Goal: Navigation & Orientation: Find specific page/section

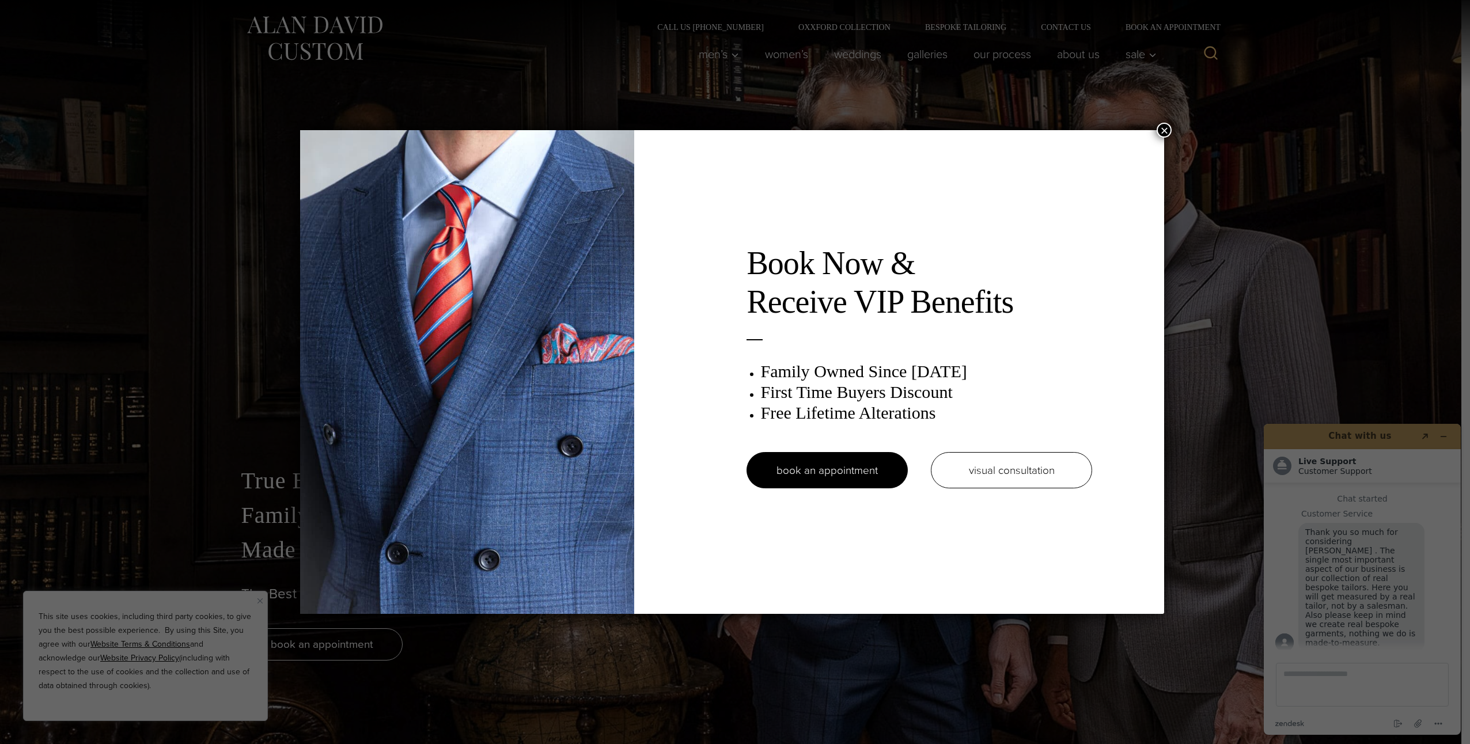
click at [1171, 125] on button "×" at bounding box center [1164, 130] width 15 height 15
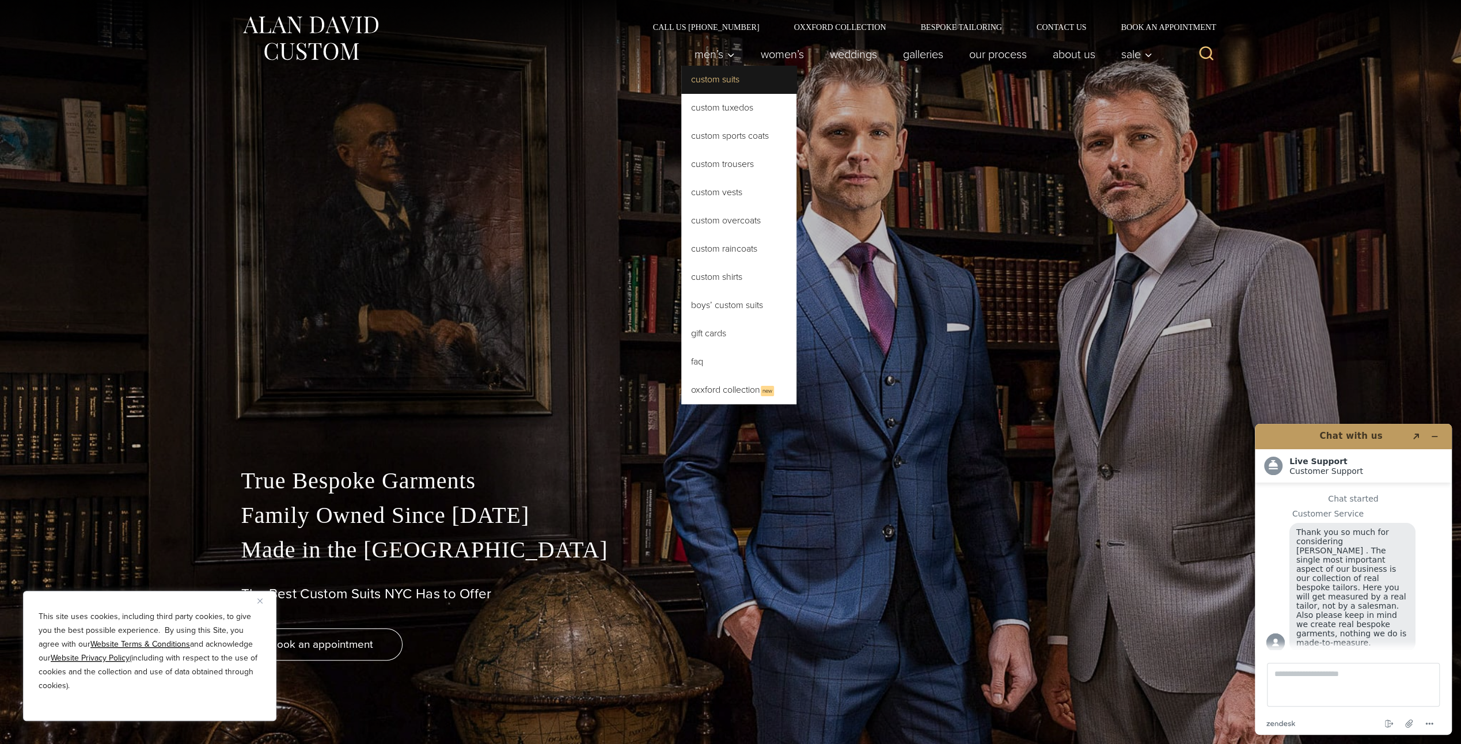
click at [703, 81] on link "Custom Suits" at bounding box center [738, 80] width 115 height 28
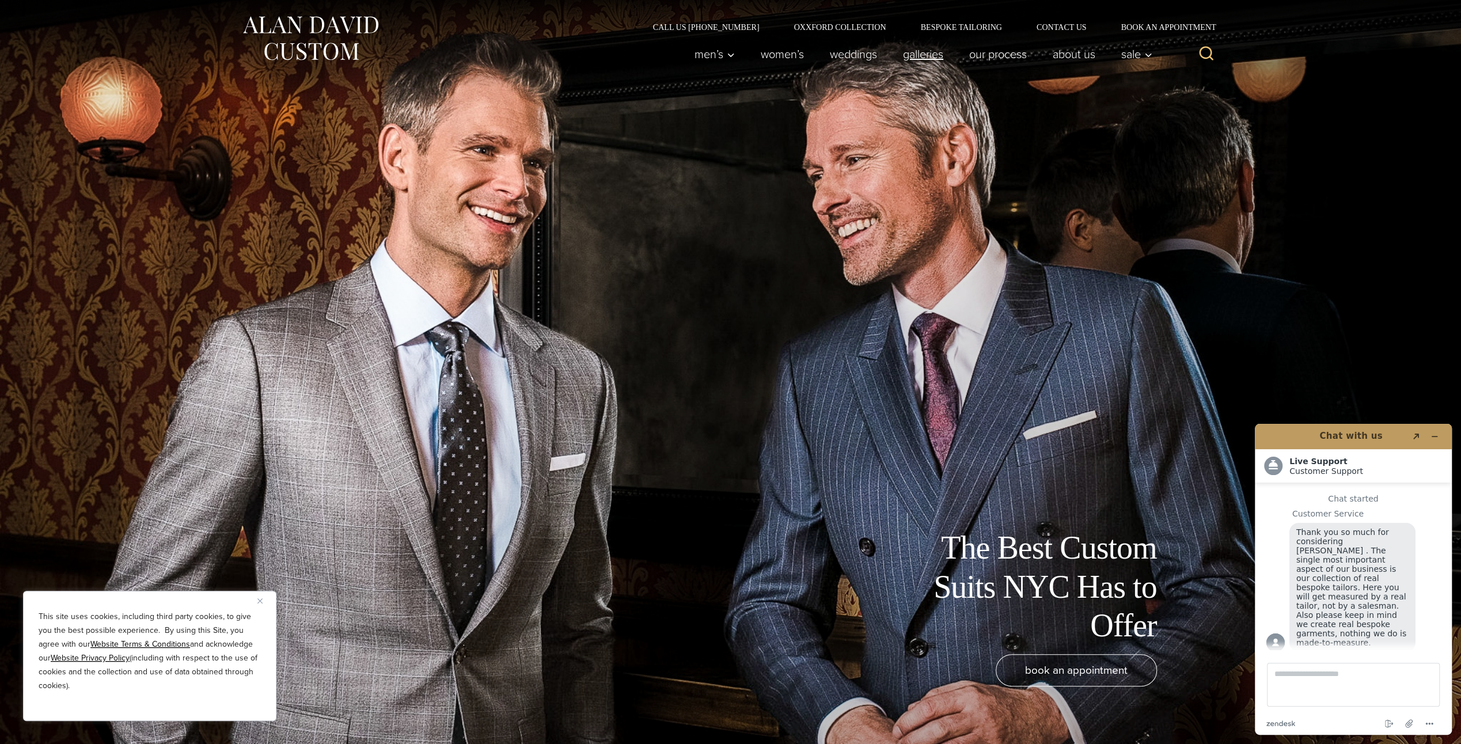
click at [917, 60] on link "Galleries" at bounding box center [923, 54] width 66 height 23
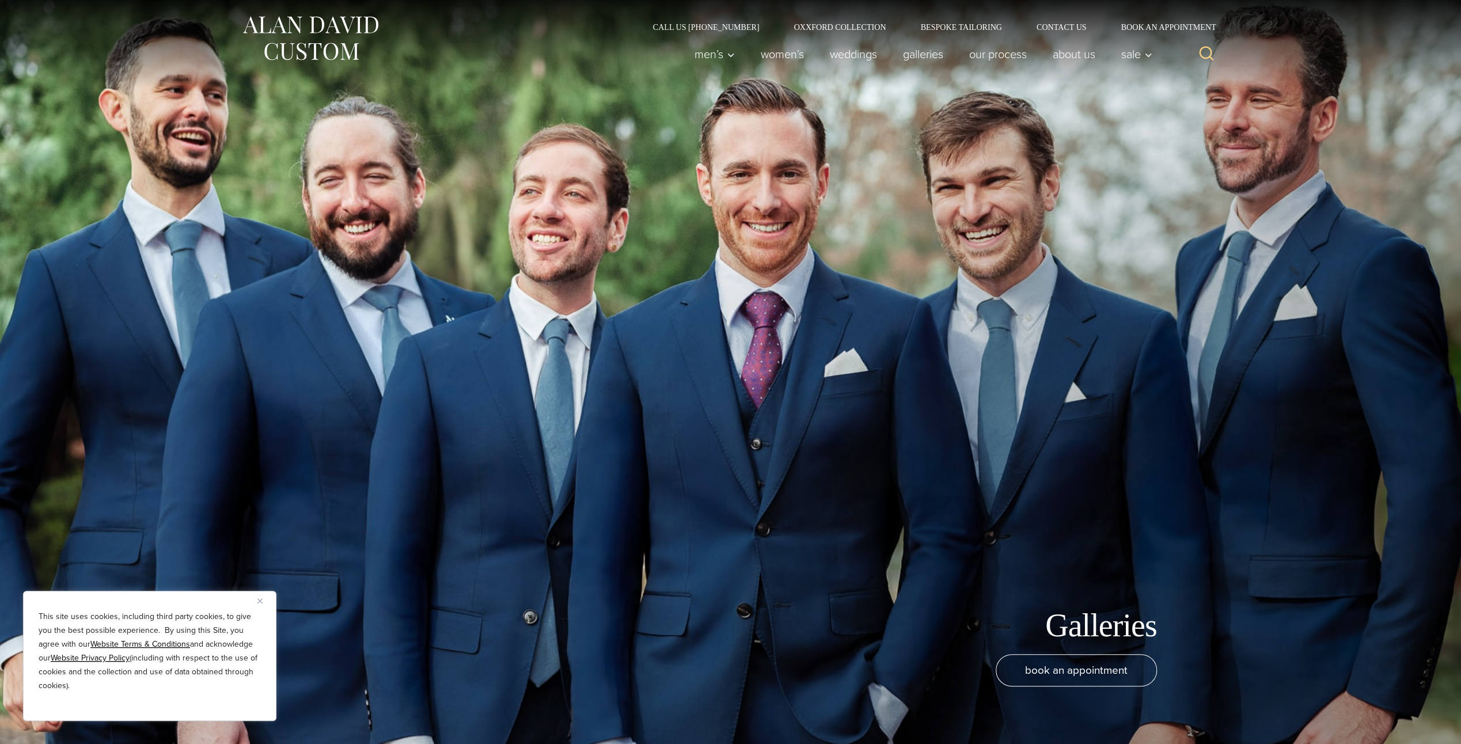
scroll to position [14, 0]
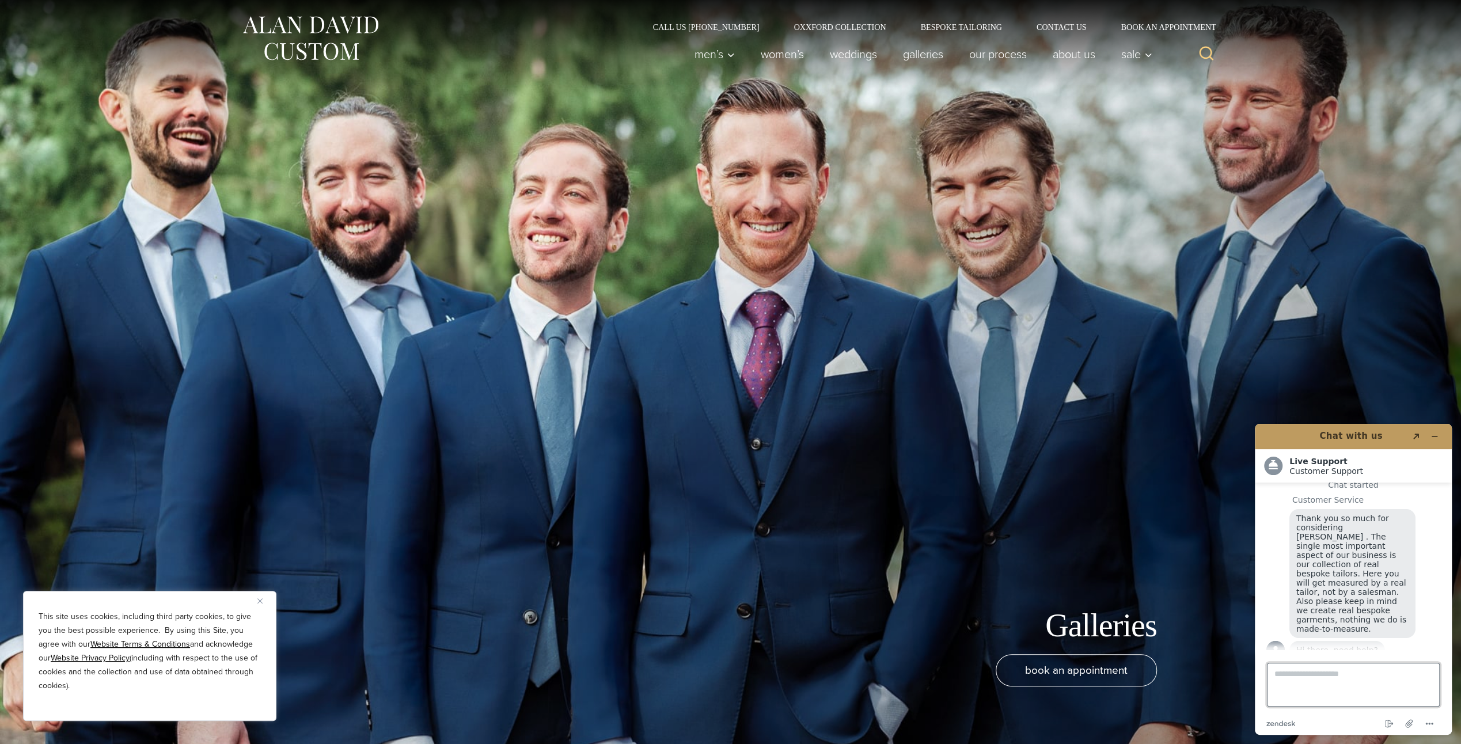
click at [1296, 677] on textarea "Type a message here..." at bounding box center [1353, 685] width 173 height 44
type textarea "*"
type textarea "**********"
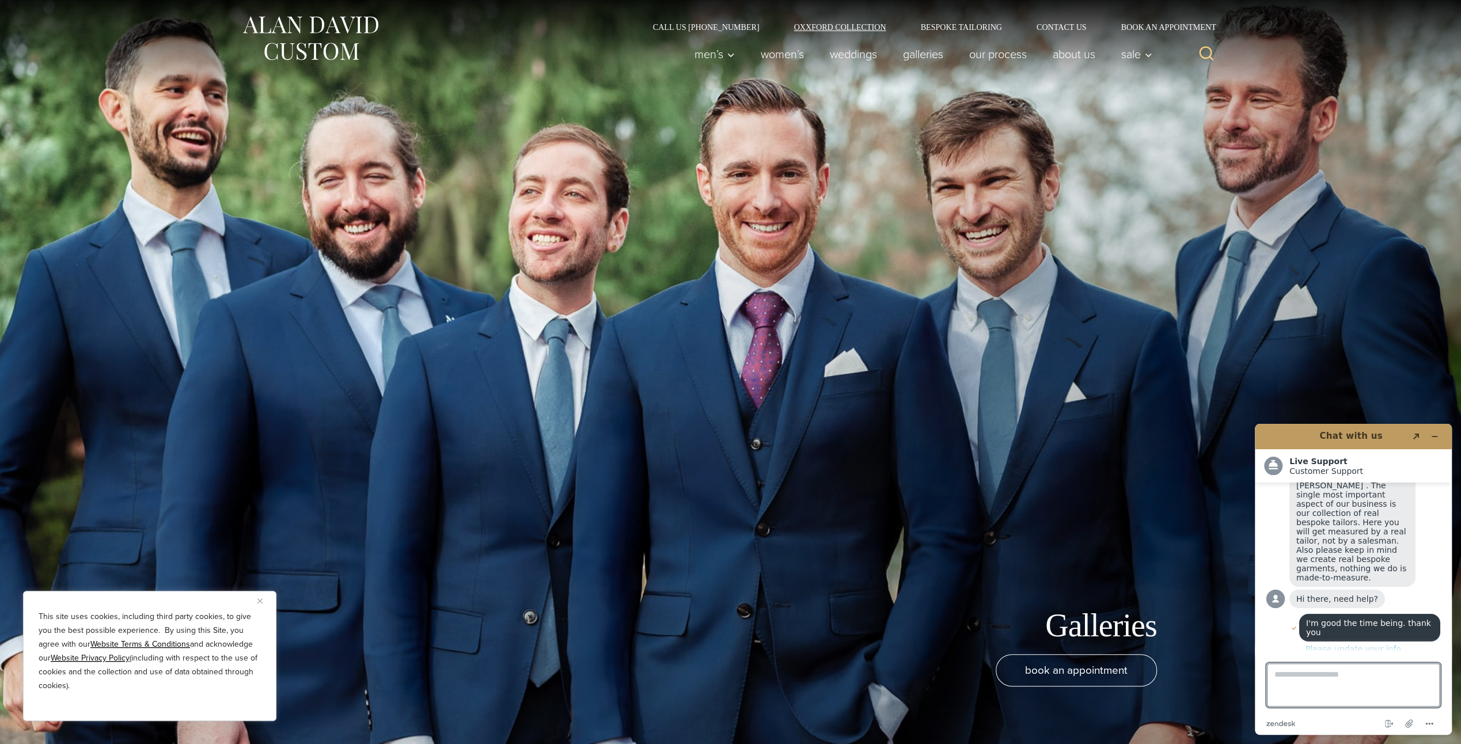
click at [846, 25] on link "Oxxford Collection" at bounding box center [840, 27] width 127 height 8
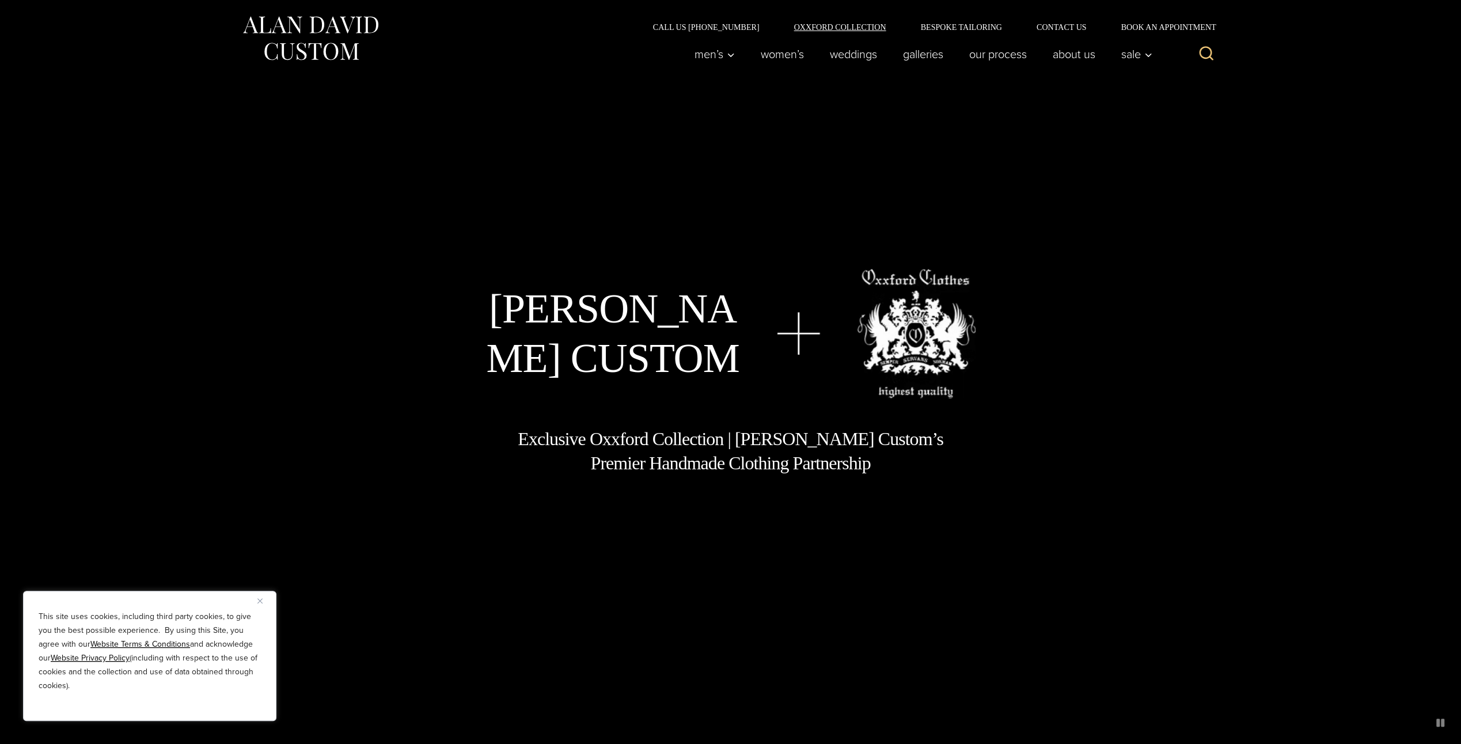
scroll to position [54, 0]
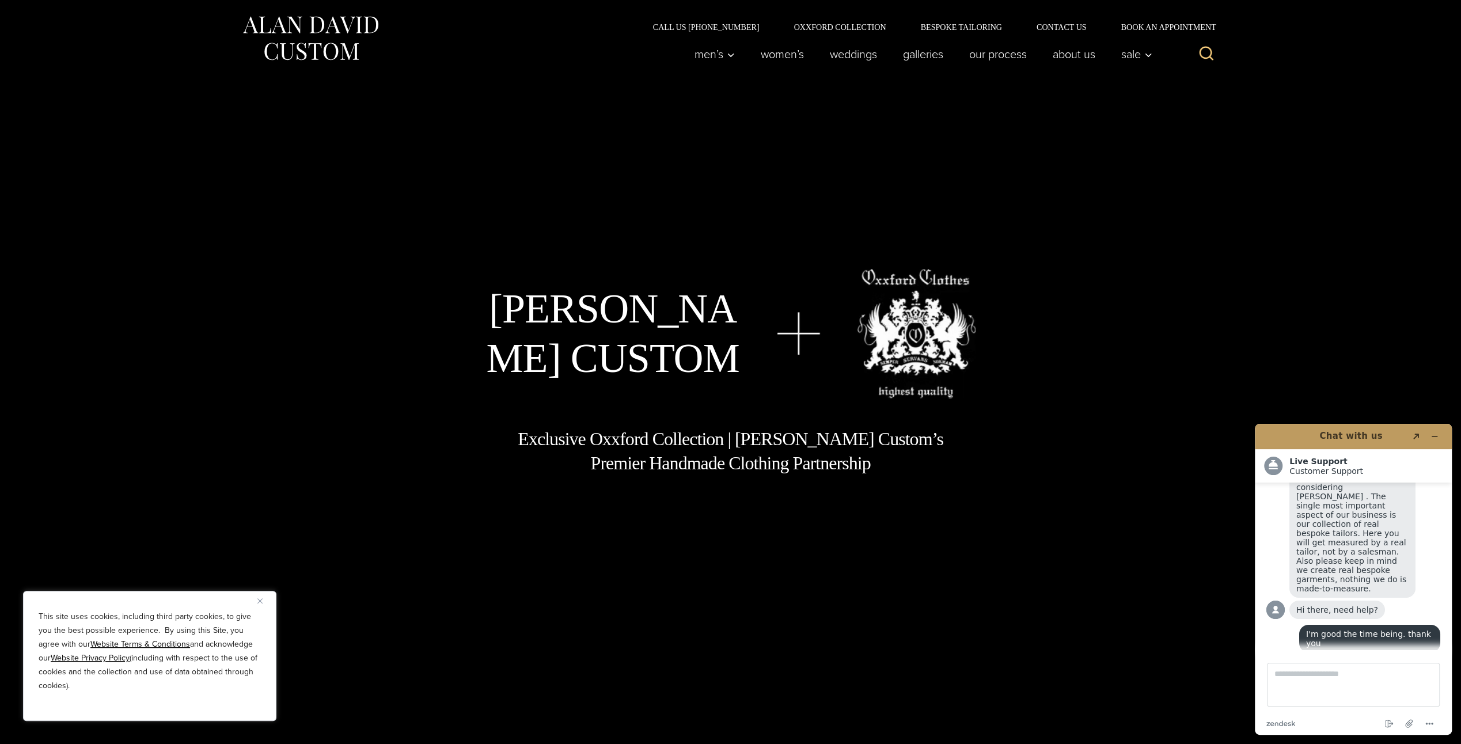
click at [766, 355] on div "Alan David Custom" at bounding box center [731, 334] width 945 height 130
click at [260, 600] on img "Close" at bounding box center [260, 601] width 5 height 5
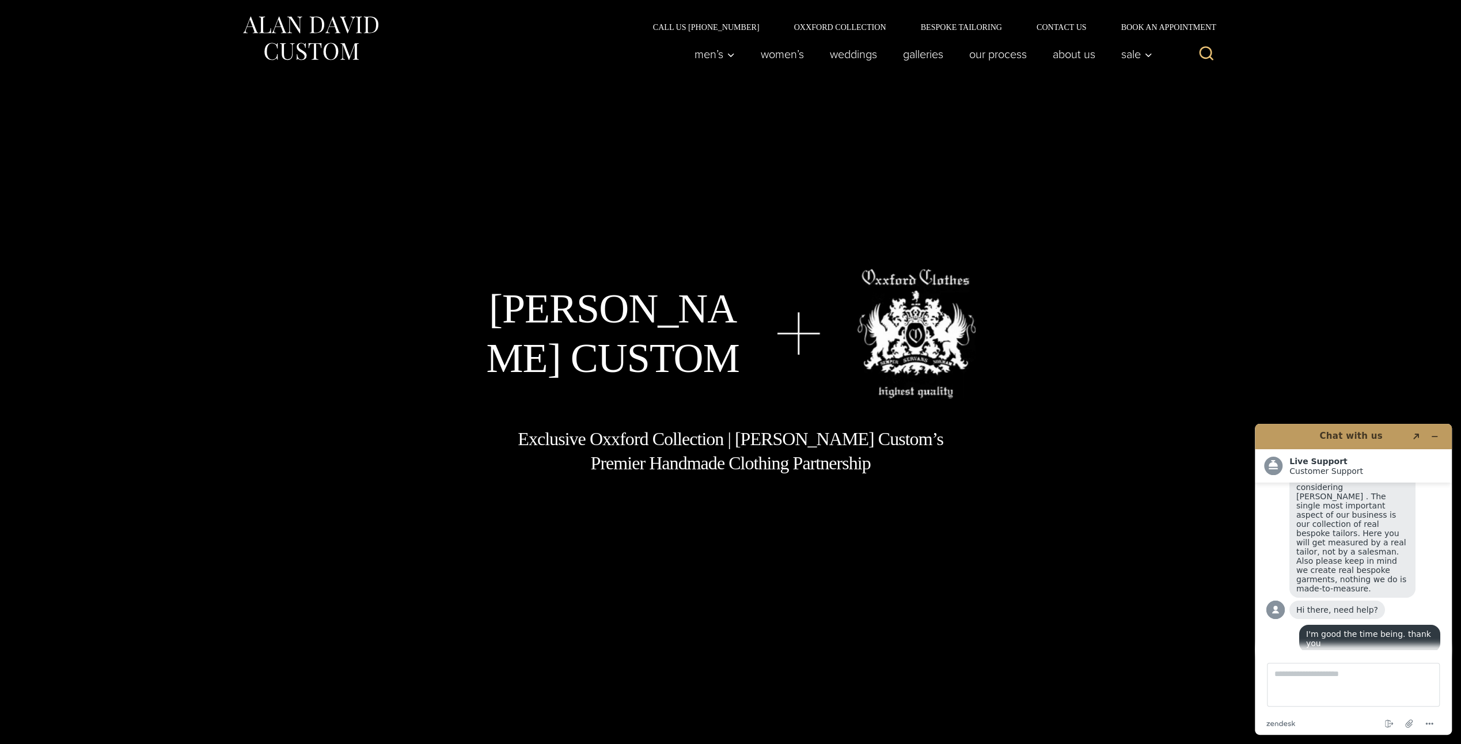
click at [333, 48] on img at bounding box center [310, 38] width 138 height 51
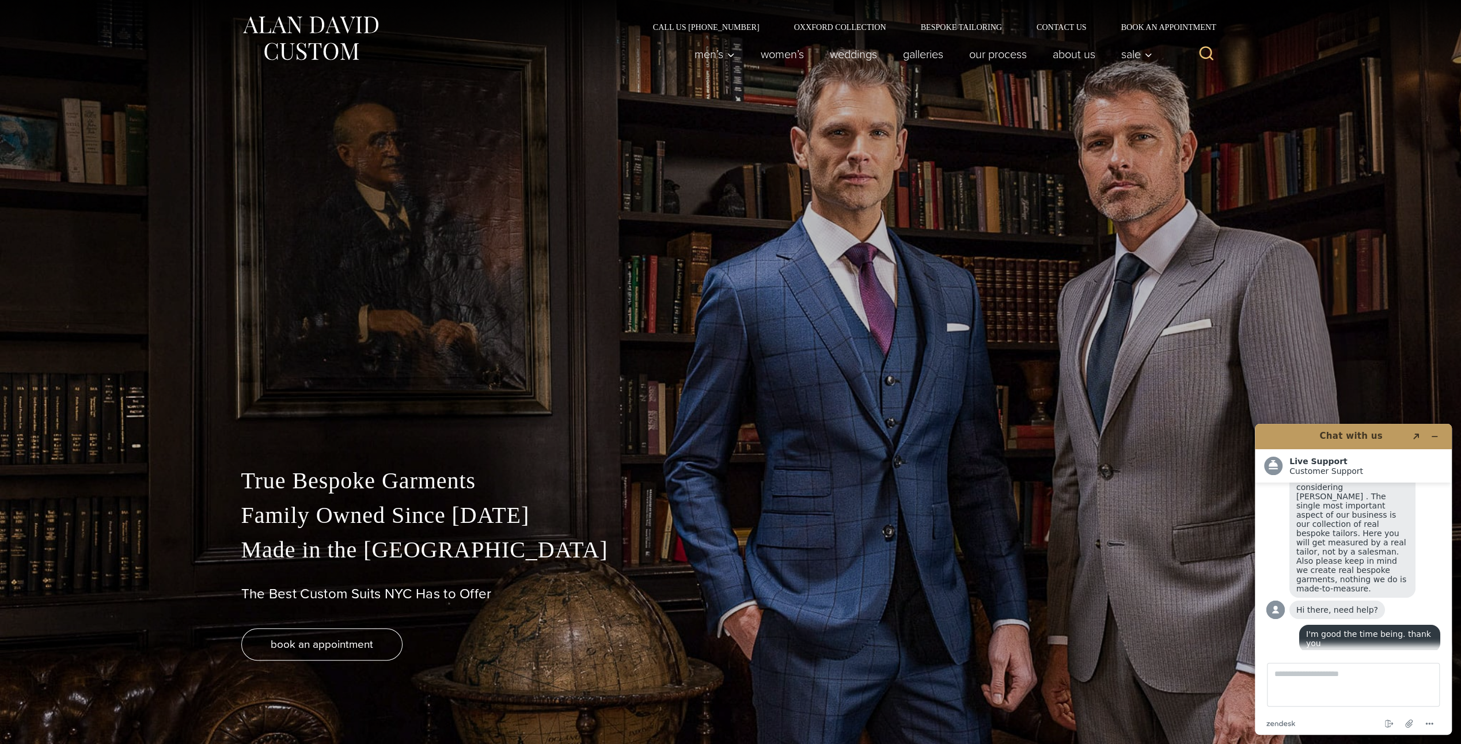
scroll to position [142, 0]
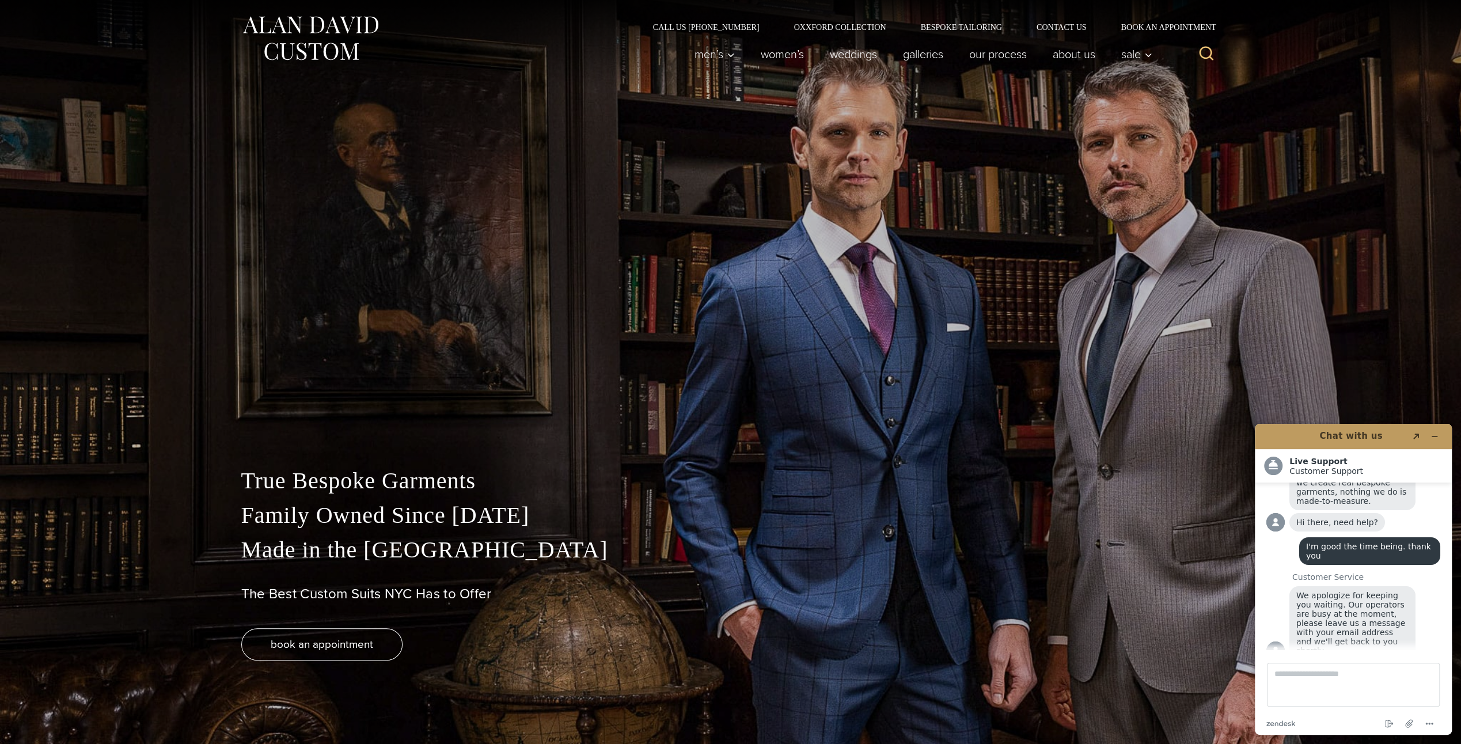
click at [820, 21] on div "Call Us (212) 227-4040 Oxxford Collection Bespoke Tailoring Contact Us Book an …" at bounding box center [731, 15] width 1002 height 31
click at [820, 25] on link "Oxxford Collection" at bounding box center [840, 27] width 127 height 8
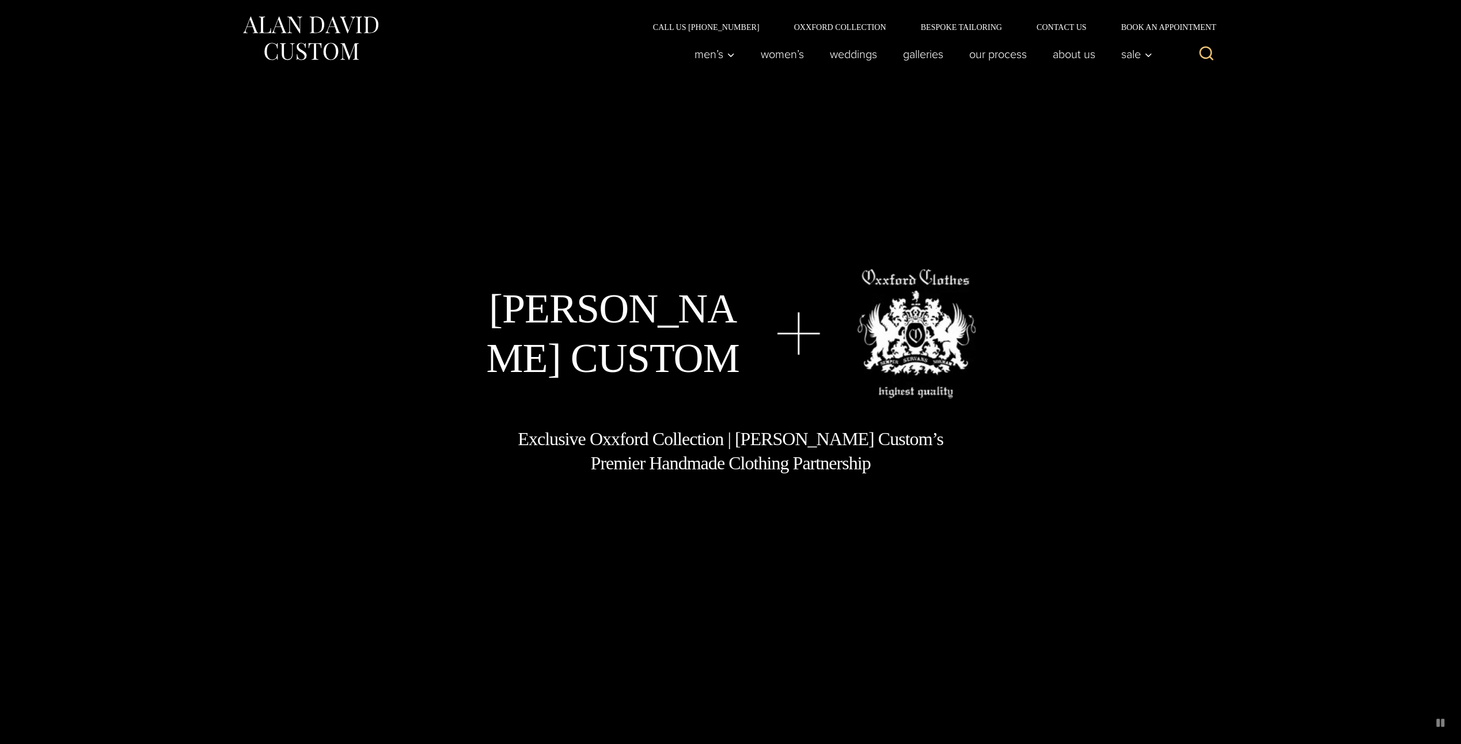
scroll to position [142, 0]
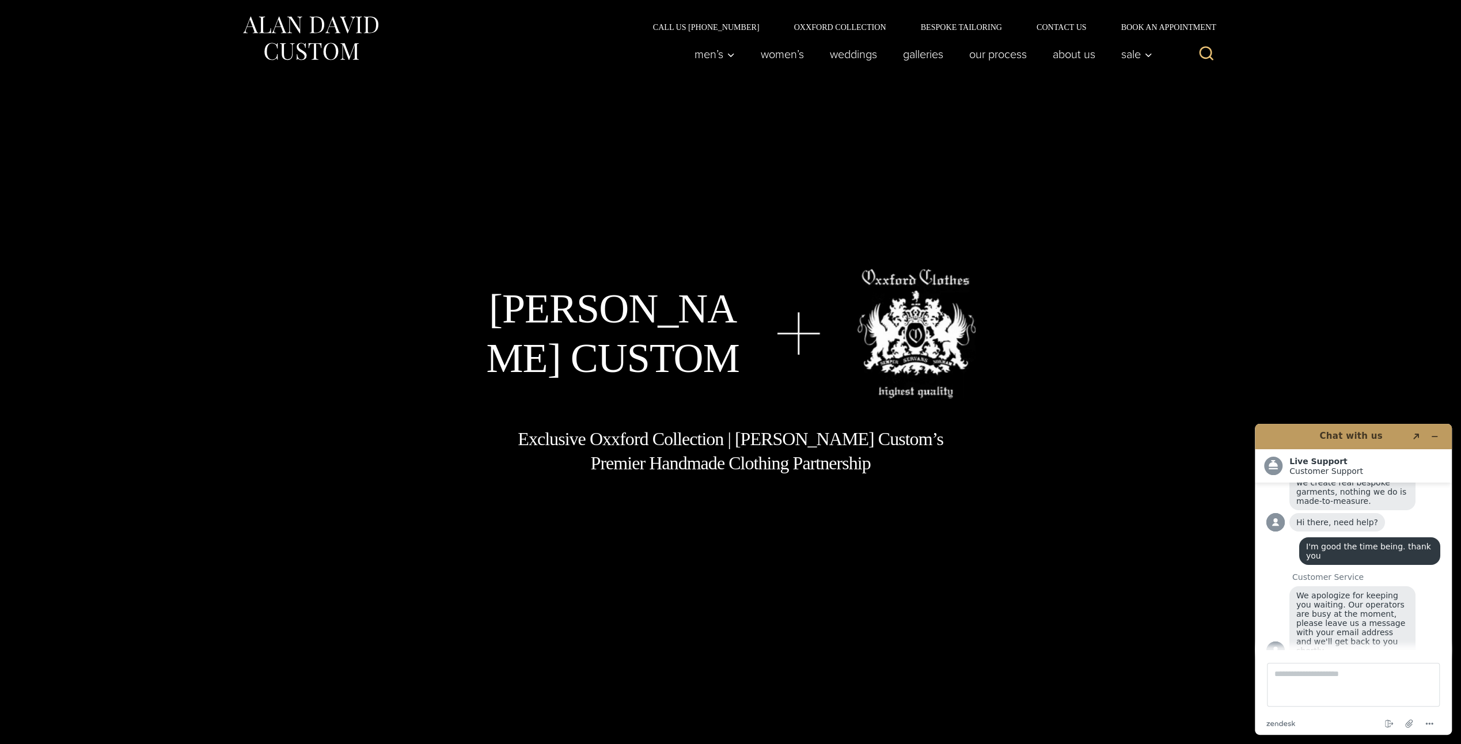
click at [815, 318] on img at bounding box center [798, 333] width 43 height 43
click at [793, 332] on img at bounding box center [798, 333] width 43 height 43
click at [670, 332] on h1 "[PERSON_NAME] Custom" at bounding box center [613, 334] width 255 height 100
click at [703, 452] on h1 "Exclusive Oxxford Collection | [PERSON_NAME] Custom’s Premier Handmade Clothing…" at bounding box center [730, 451] width 427 height 48
click at [922, 55] on link "Galleries" at bounding box center [923, 54] width 66 height 23
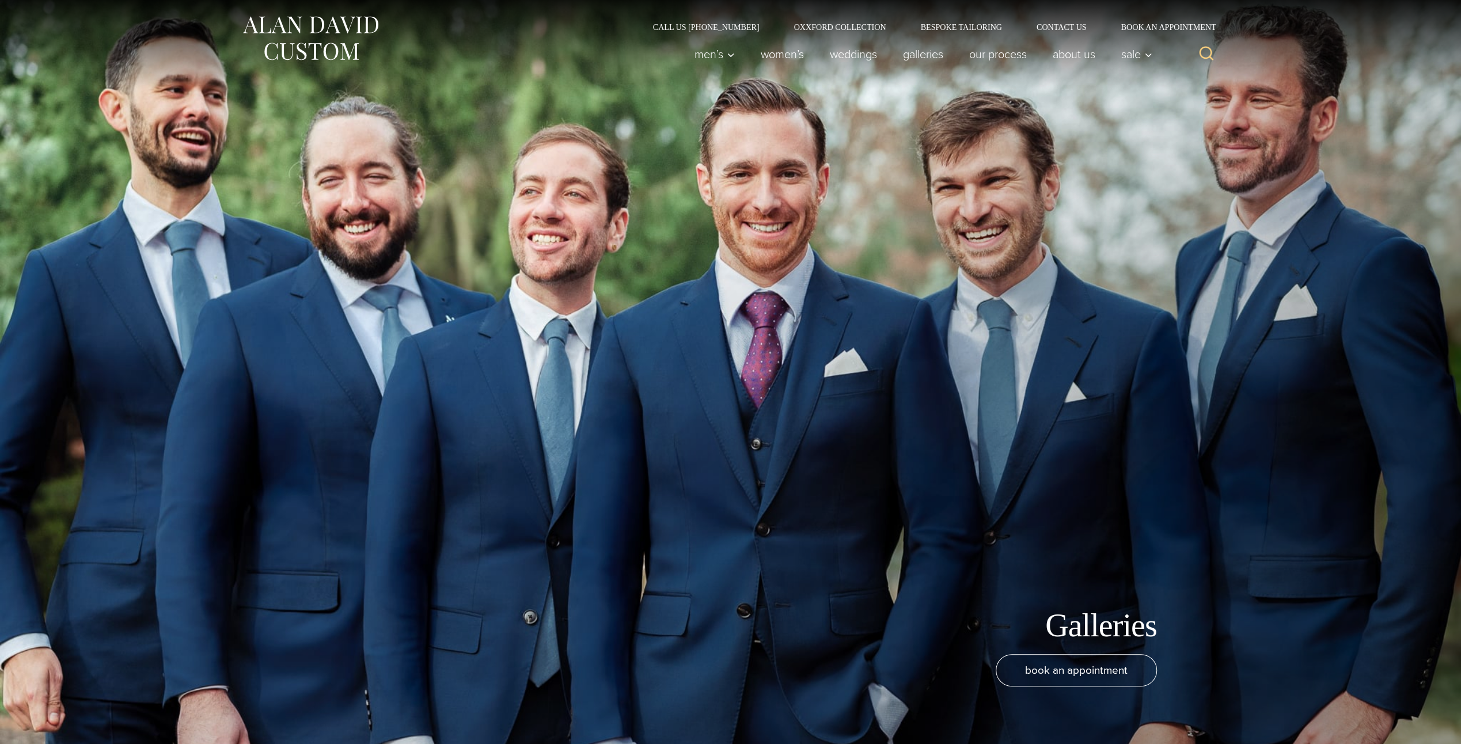
scroll to position [142, 0]
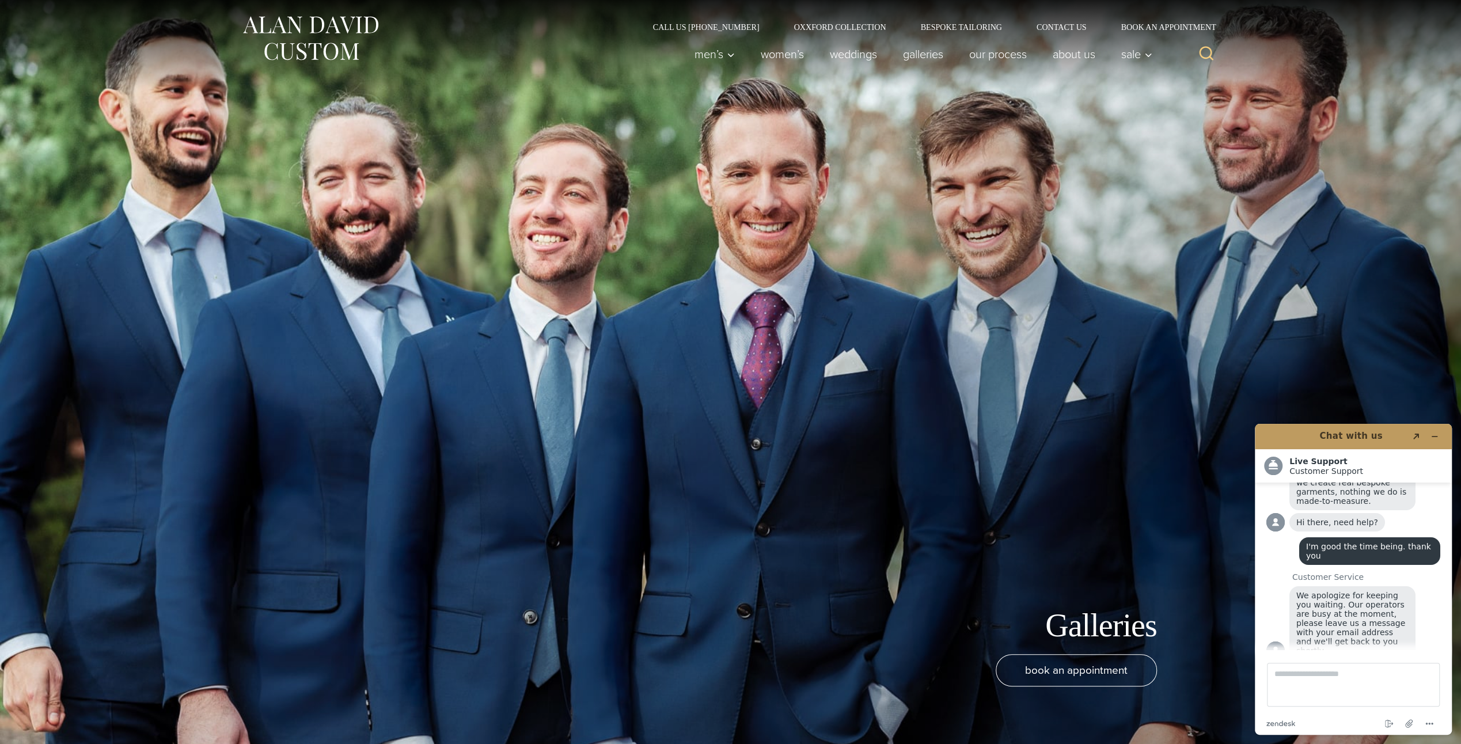
click at [659, 269] on div "Galleries book an appointment" at bounding box center [731, 372] width 945 height 744
